Goal: Information Seeking & Learning: Understand process/instructions

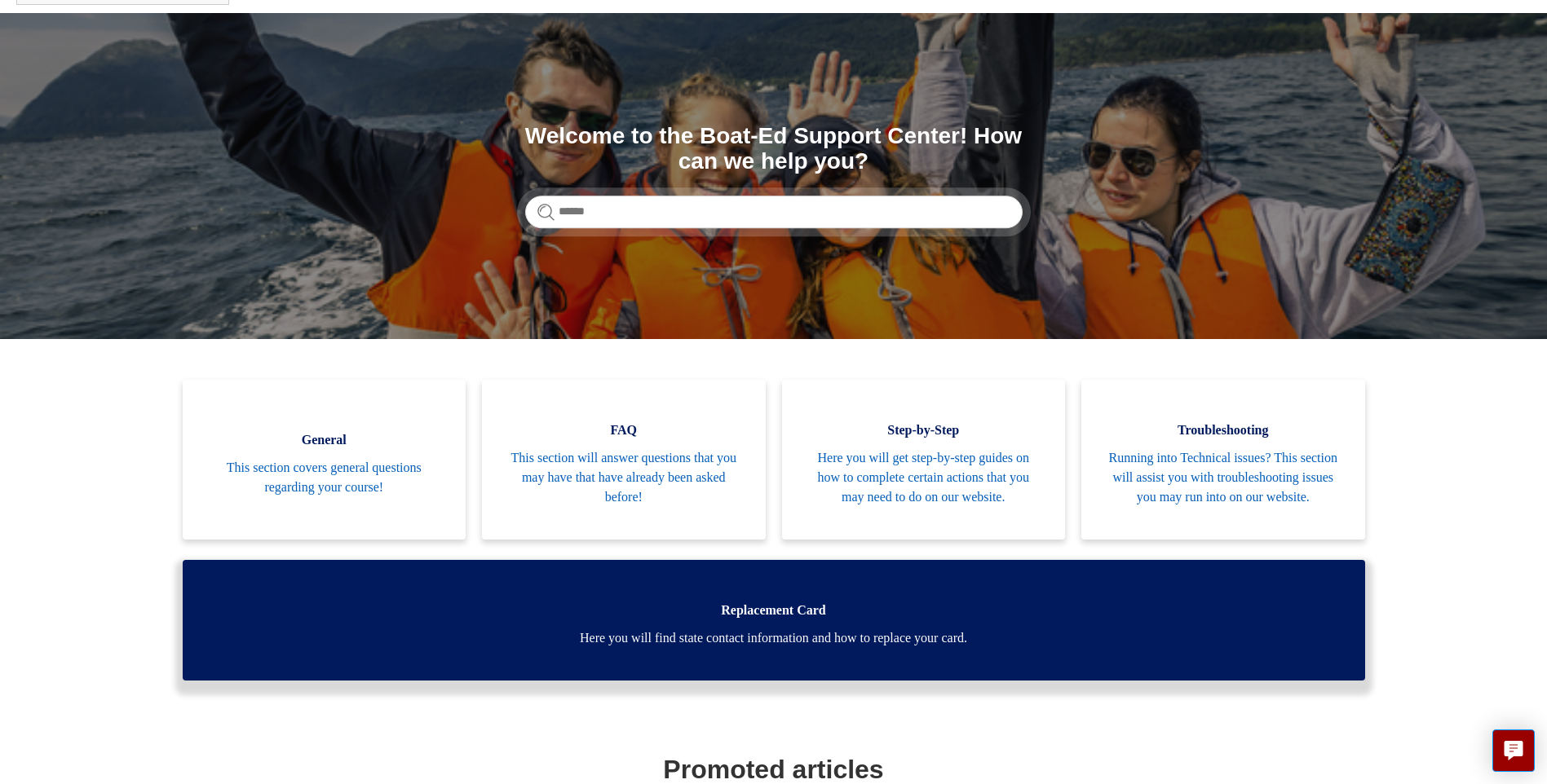
scroll to position [203, 0]
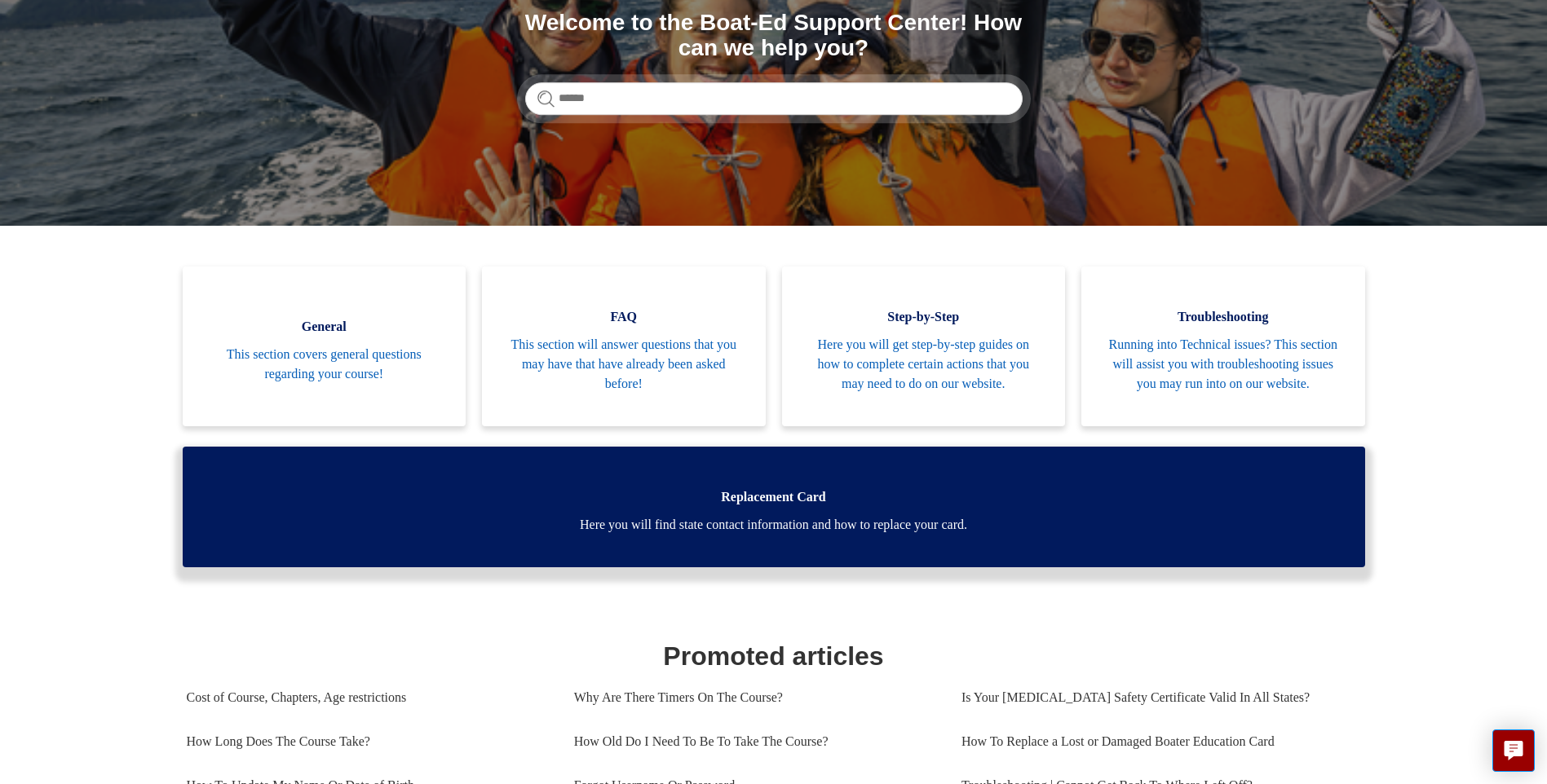
click at [759, 534] on span "Here you will find state contact information and how to replace your card." at bounding box center [773, 525] width 1133 height 20
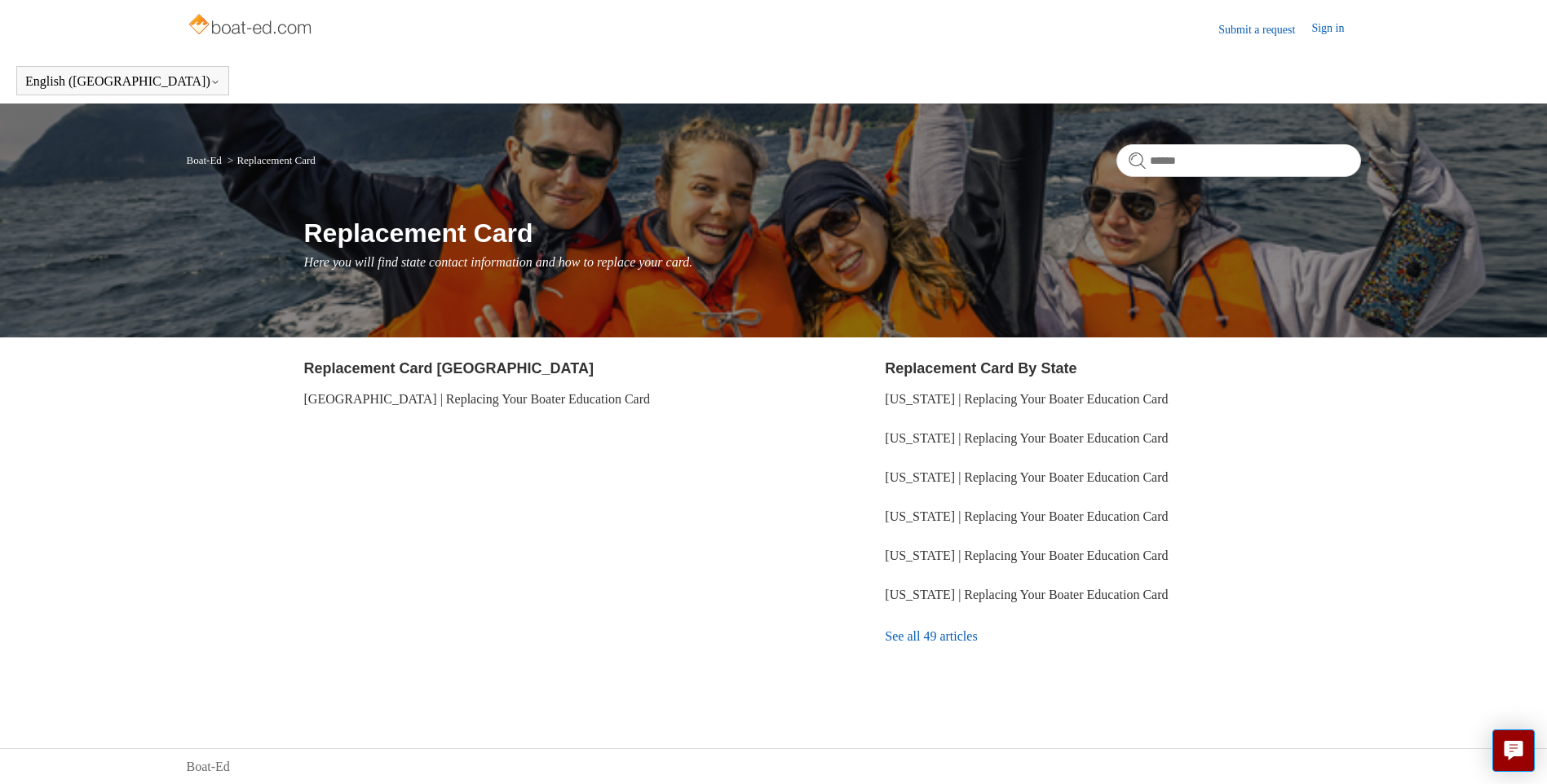
click at [928, 634] on link "See all 49 articles" at bounding box center [1123, 636] width 475 height 44
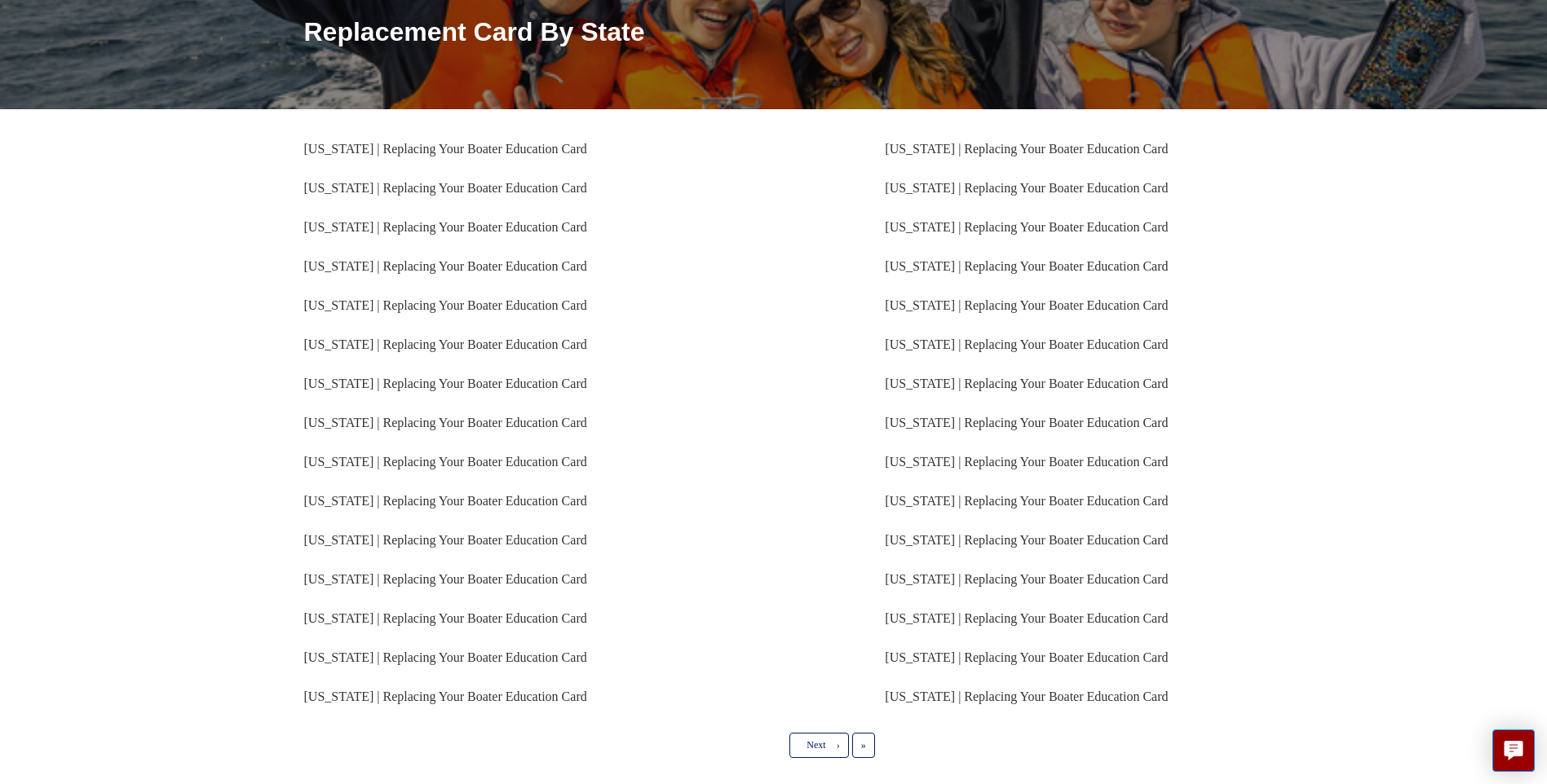
scroll to position [203, 0]
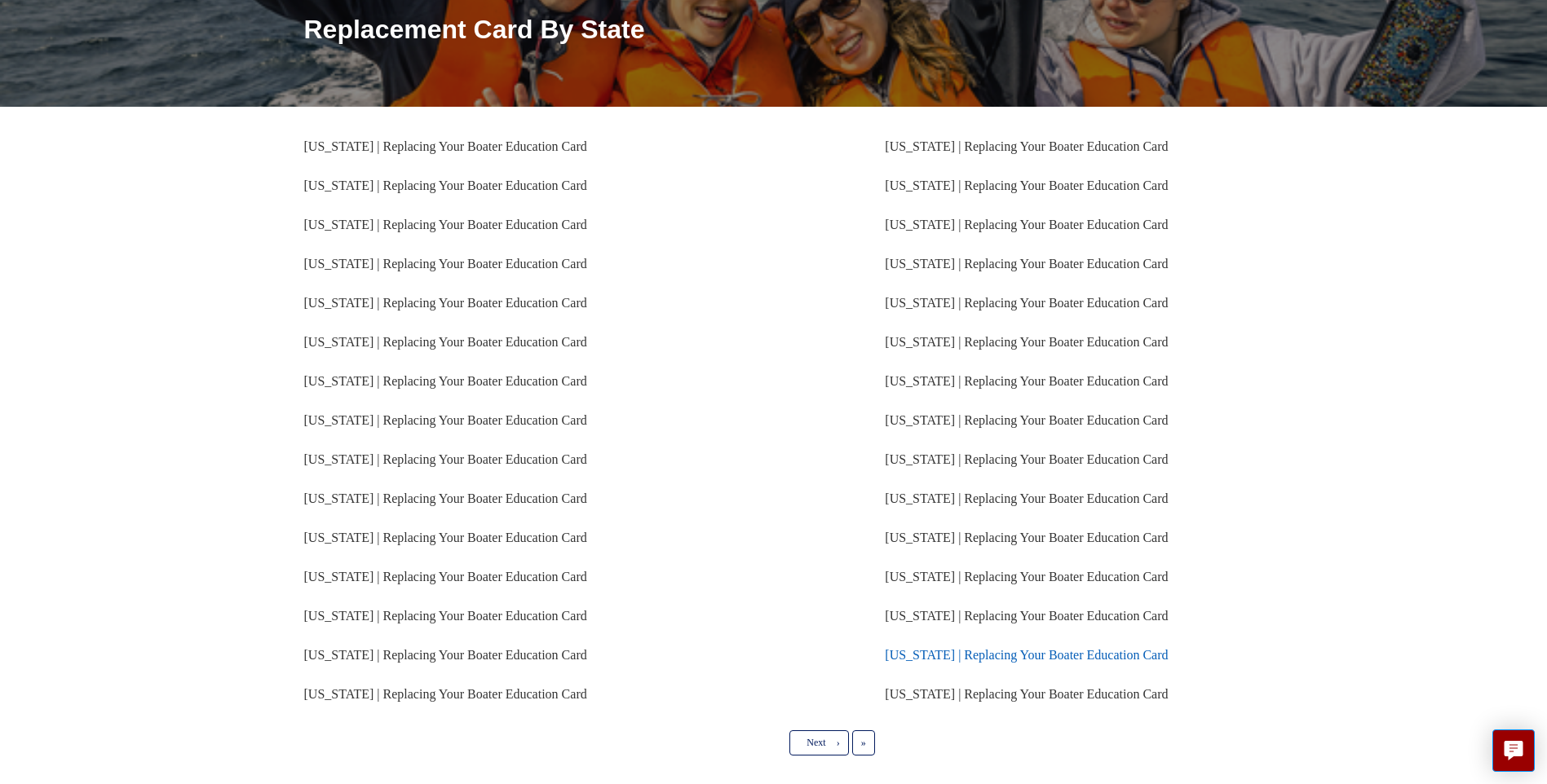
click at [991, 657] on link "[US_STATE] | Replacing Your Boater Education Card" at bounding box center [1026, 655] width 283 height 14
